Goal: Transaction & Acquisition: Purchase product/service

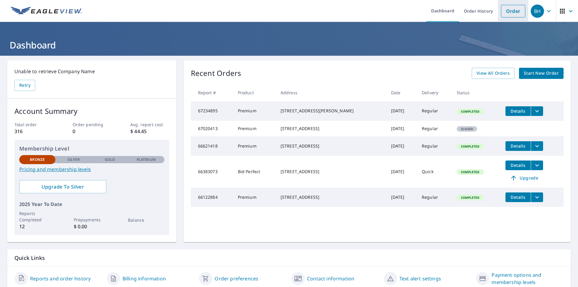
click at [508, 12] on link "Order" at bounding box center [513, 11] width 24 height 13
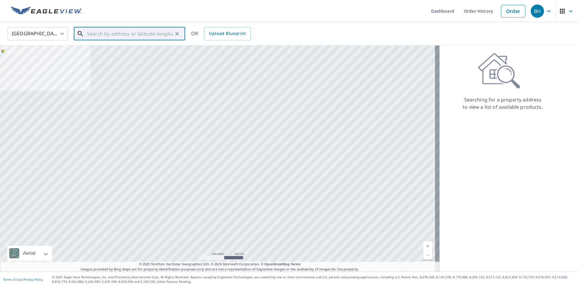
click at [91, 34] on input "text" at bounding box center [130, 33] width 86 height 17
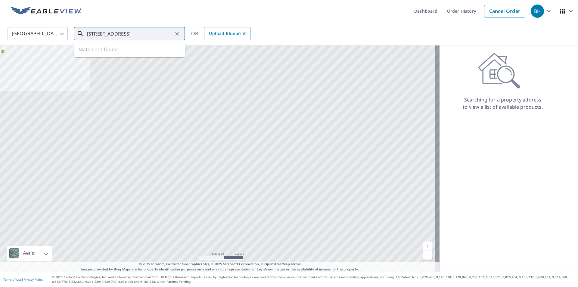
drag, startPoint x: 127, startPoint y: 35, endPoint x: 129, endPoint y: 44, distance: 9.1
click at [127, 36] on input "[STREET_ADDRESS]" at bounding box center [130, 33] width 86 height 17
click at [112, 52] on span "[STREET_ADDRESS]" at bounding box center [133, 51] width 95 height 7
type input "[STREET_ADDRESS]"
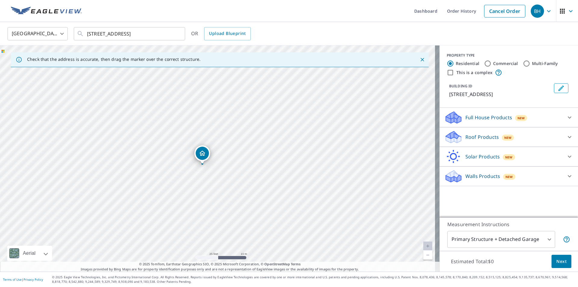
click at [476, 141] on p "Roof Products" at bounding box center [481, 136] width 33 height 7
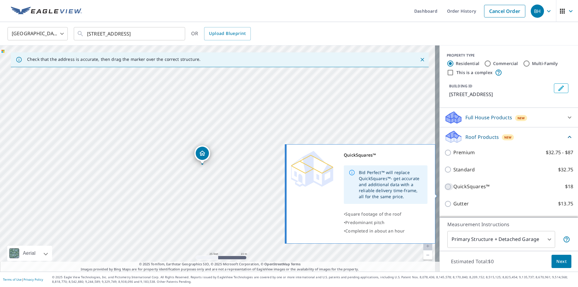
click at [444, 190] on input "QuickSquares™ $18" at bounding box center [448, 186] width 9 height 7
checkbox input "true"
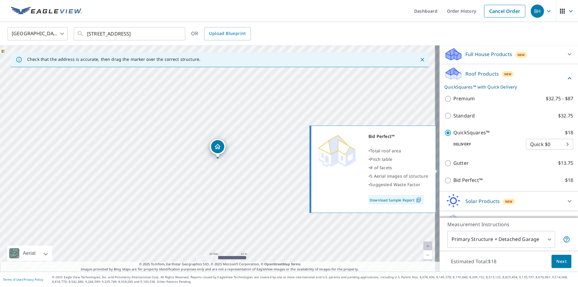
scroll to position [84, 0]
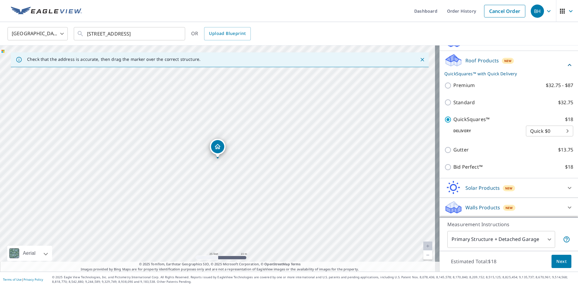
click at [556, 259] on span "Next" at bounding box center [561, 262] width 10 height 8
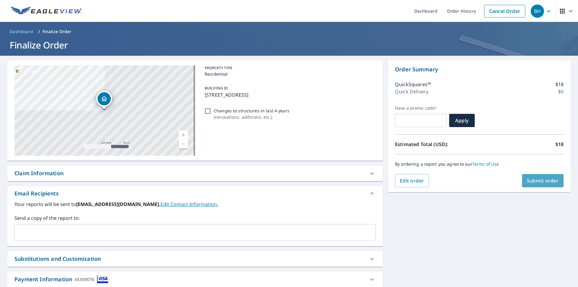
click at [535, 180] on span "Submit order" at bounding box center [543, 180] width 32 height 7
checkbox input "true"
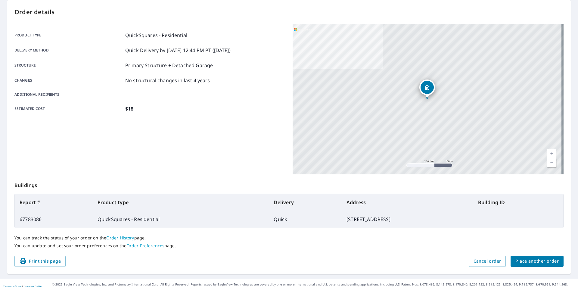
scroll to position [67, 0]
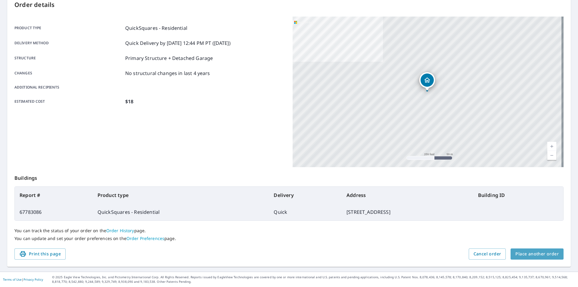
click at [538, 255] on span "Place another order" at bounding box center [536, 254] width 43 height 8
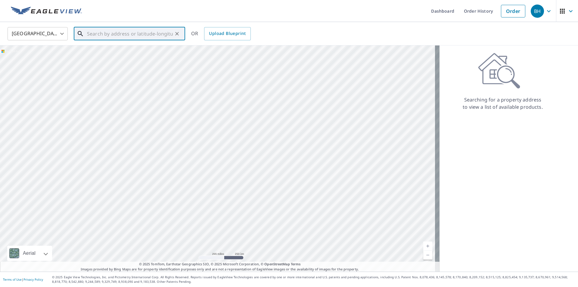
click at [90, 34] on input "text" at bounding box center [130, 33] width 86 height 17
click at [113, 51] on span "[STREET_ADDRESS]" at bounding box center [133, 51] width 95 height 7
type input "[STREET_ADDRESS]"
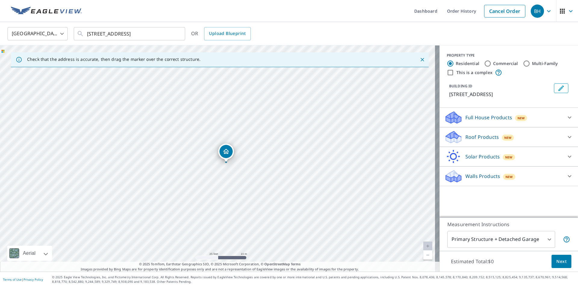
click at [490, 141] on p "Roof Products" at bounding box center [481, 136] width 33 height 7
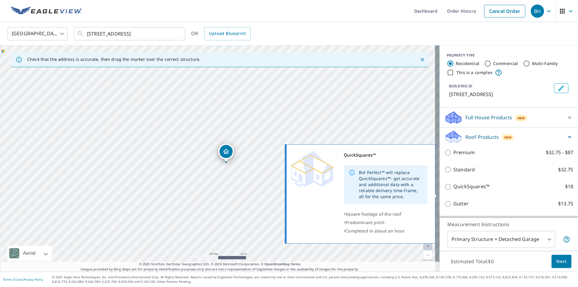
click at [444, 190] on input "QuickSquares™ $18" at bounding box center [448, 186] width 9 height 7
checkbox input "true"
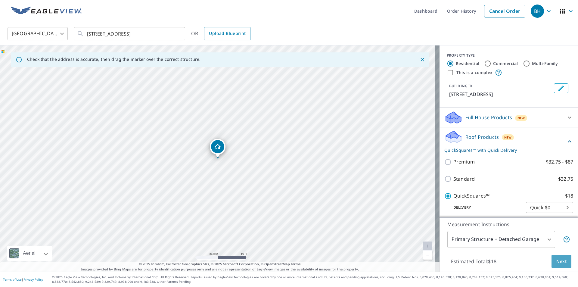
click at [558, 258] on span "Next" at bounding box center [561, 262] width 10 height 8
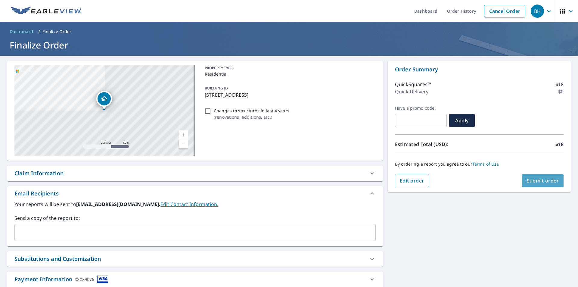
click at [535, 180] on span "Submit order" at bounding box center [543, 180] width 32 height 7
checkbox input "true"
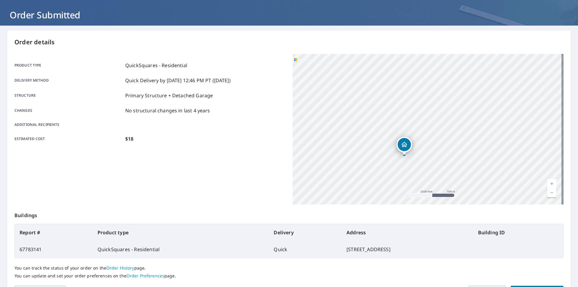
scroll to position [67, 0]
